Goal: Task Accomplishment & Management: Manage account settings

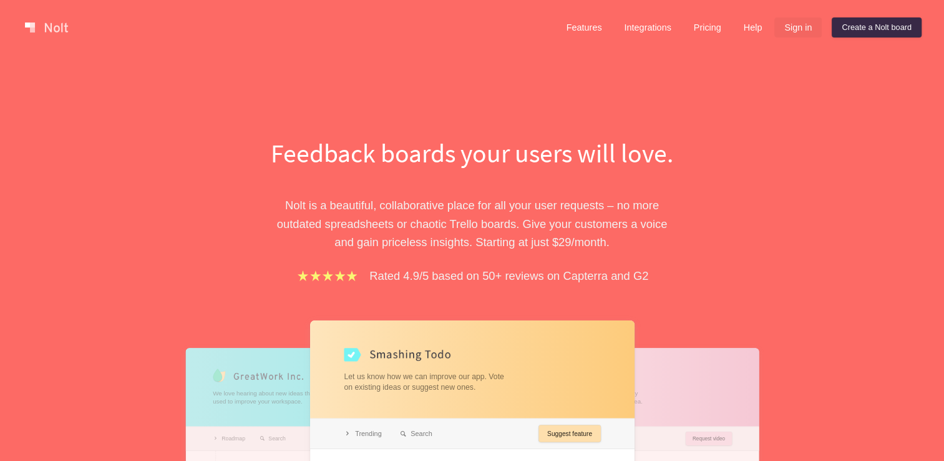
click at [791, 32] on link "Sign in" at bounding box center [797, 27] width 47 height 20
click at [798, 26] on link "Sign in" at bounding box center [797, 27] width 47 height 20
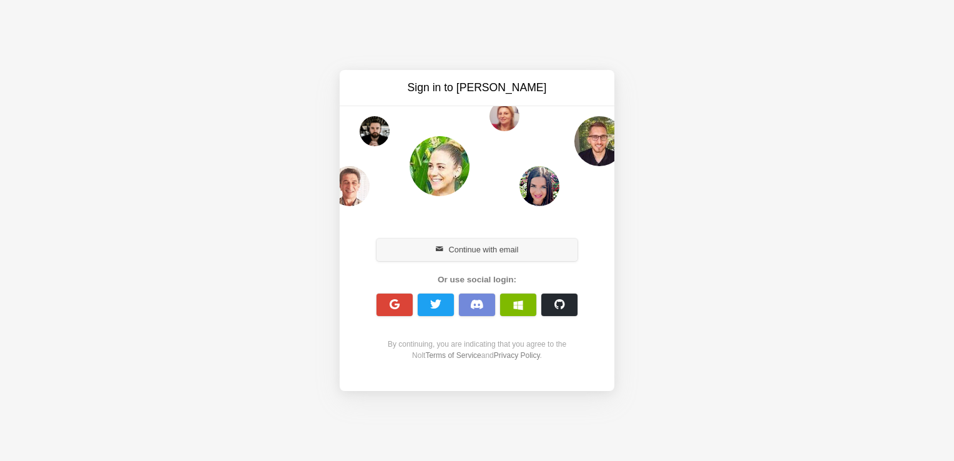
click at [467, 248] on button "Continue with email" at bounding box center [476, 249] width 201 height 22
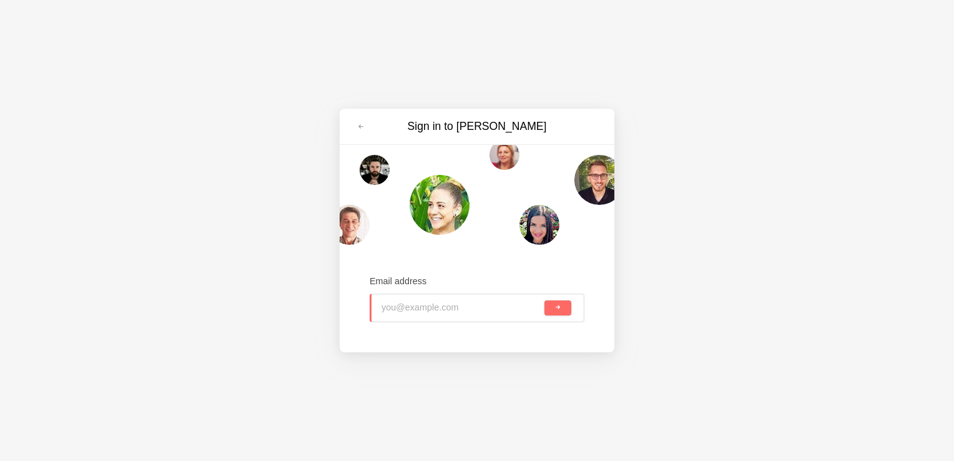
click at [436, 308] on input "email" at bounding box center [461, 307] width 160 height 27
click at [434, 309] on input "email" at bounding box center [461, 307] width 160 height 27
type input "eric@dailybreathforecast.com"
click at [544, 300] on button "submit" at bounding box center [557, 307] width 27 height 15
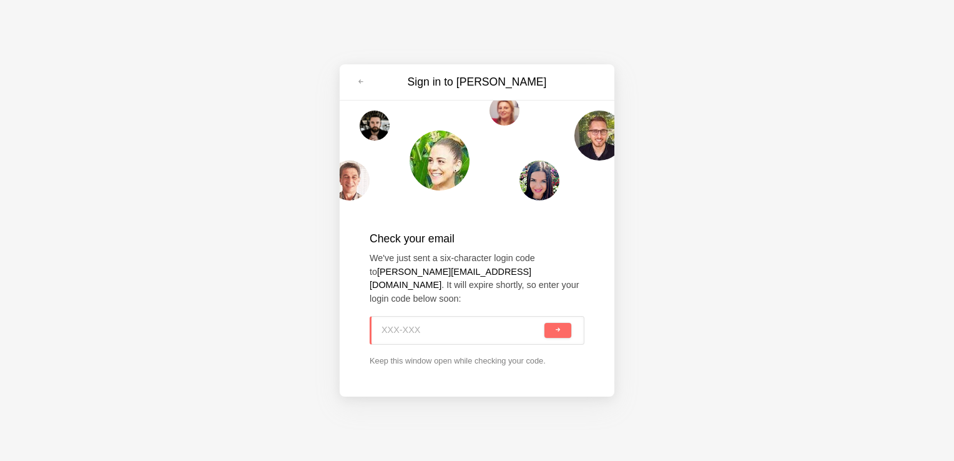
click at [429, 321] on input at bounding box center [461, 329] width 160 height 27
paste input "E0N-B8S"
type input "E0N-B8S"
click at [554, 328] on button "submit" at bounding box center [557, 330] width 27 height 15
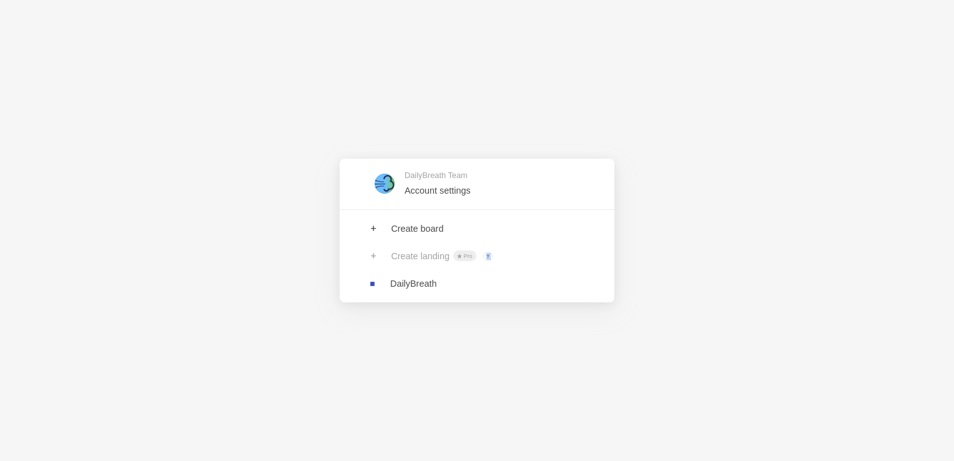
drag, startPoint x: 444, startPoint y: 186, endPoint x: 455, endPoint y: 303, distance: 117.9
click at [455, 303] on div "DailyBreath Team Account settings Create board Create landing Pro ? Board owner…" at bounding box center [477, 230] width 954 height 461
drag, startPoint x: 455, startPoint y: 303, endPoint x: 442, endPoint y: 190, distance: 113.7
click at [442, 190] on link at bounding box center [477, 184] width 275 height 41
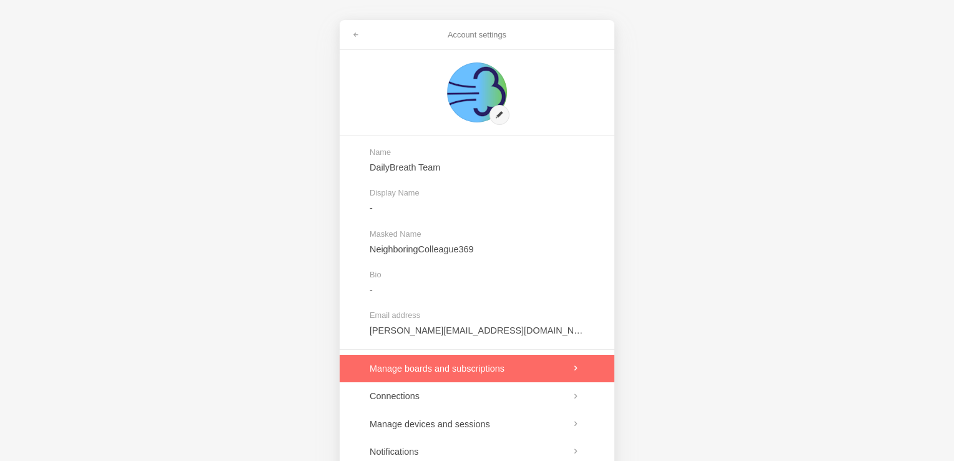
click at [477, 366] on link at bounding box center [477, 367] width 275 height 27
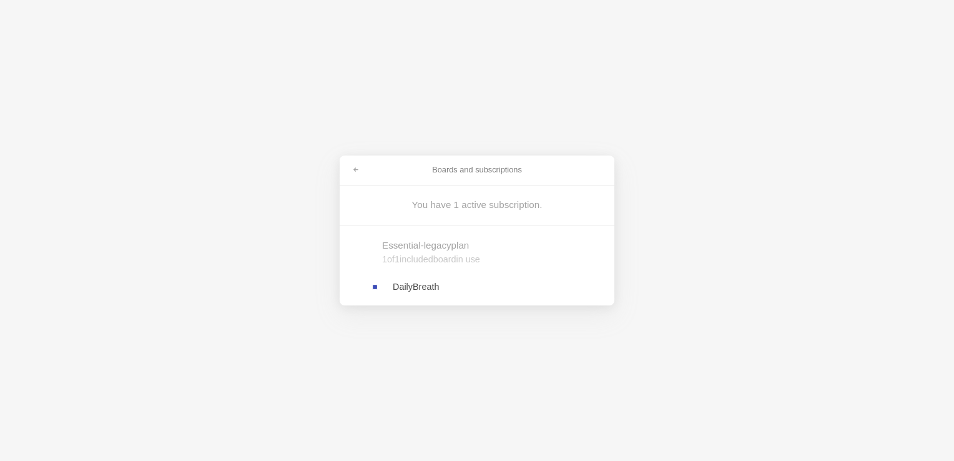
click at [404, 288] on link at bounding box center [477, 286] width 275 height 27
click at [403, 288] on link at bounding box center [477, 286] width 275 height 27
